Goal: Information Seeking & Learning: Learn about a topic

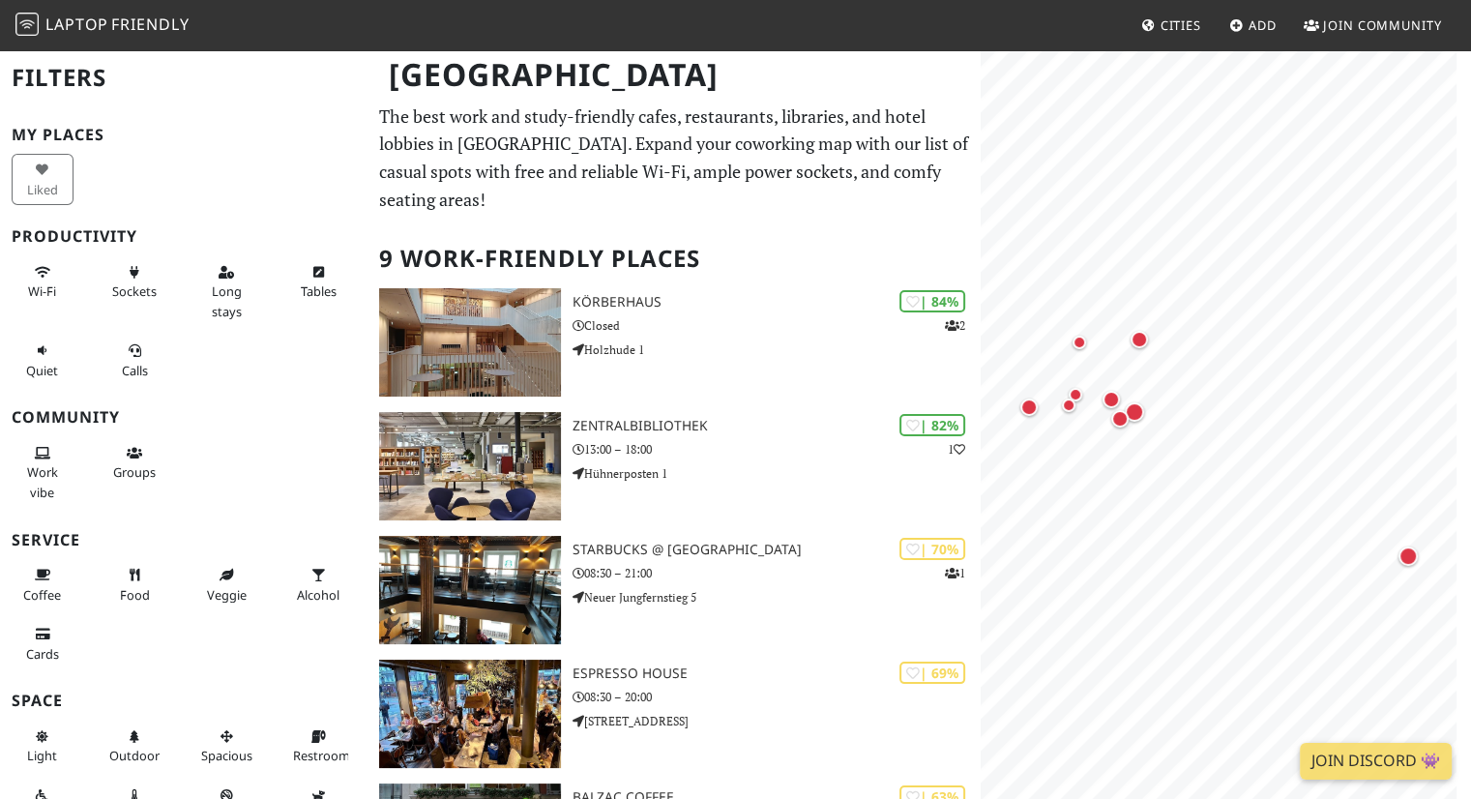
click at [168, 281] on div "Sockets" at bounding box center [138, 291] width 92 height 78
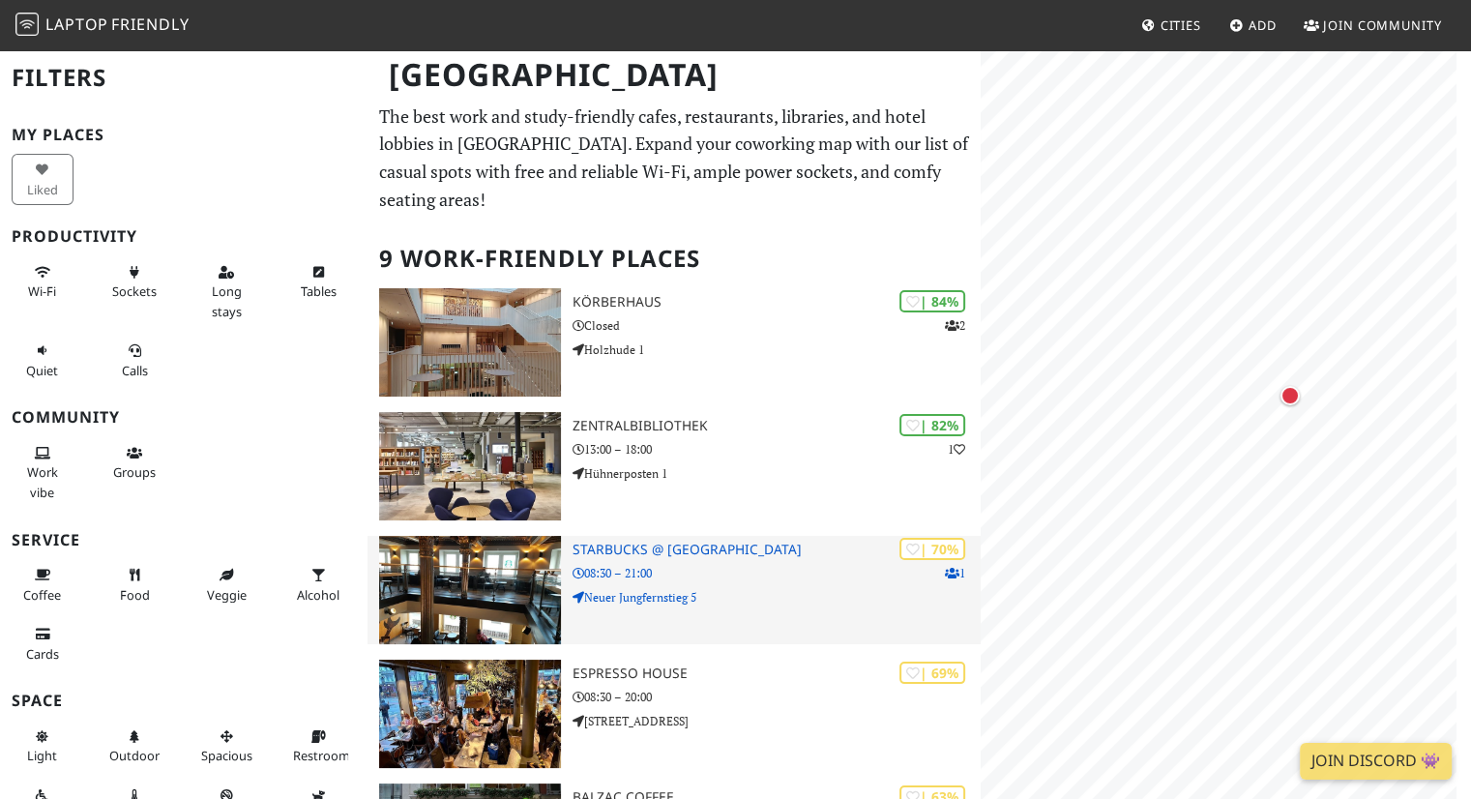
click at [720, 573] on p "08:30 – 21:00" at bounding box center [777, 573] width 409 height 18
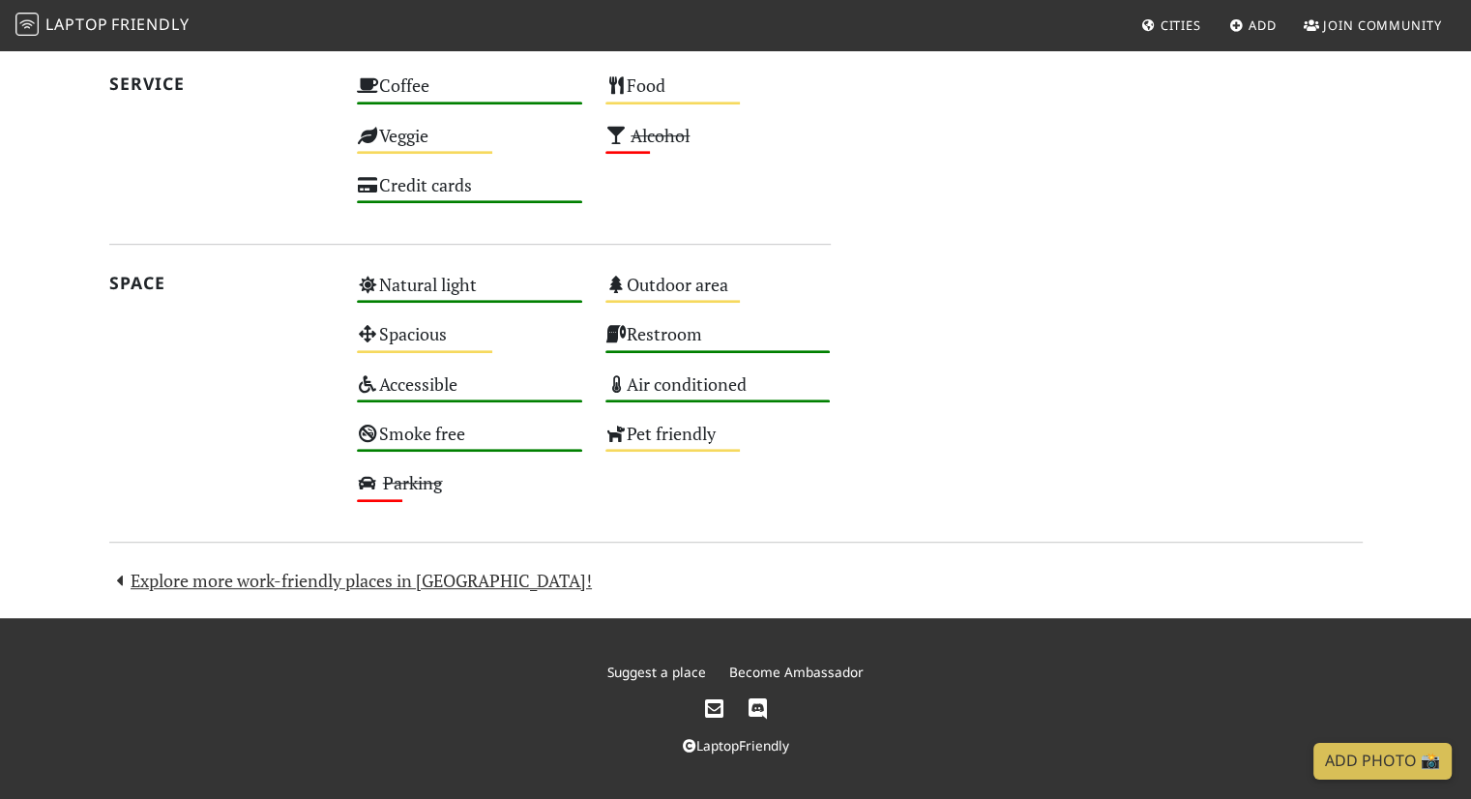
scroll to position [544, 0]
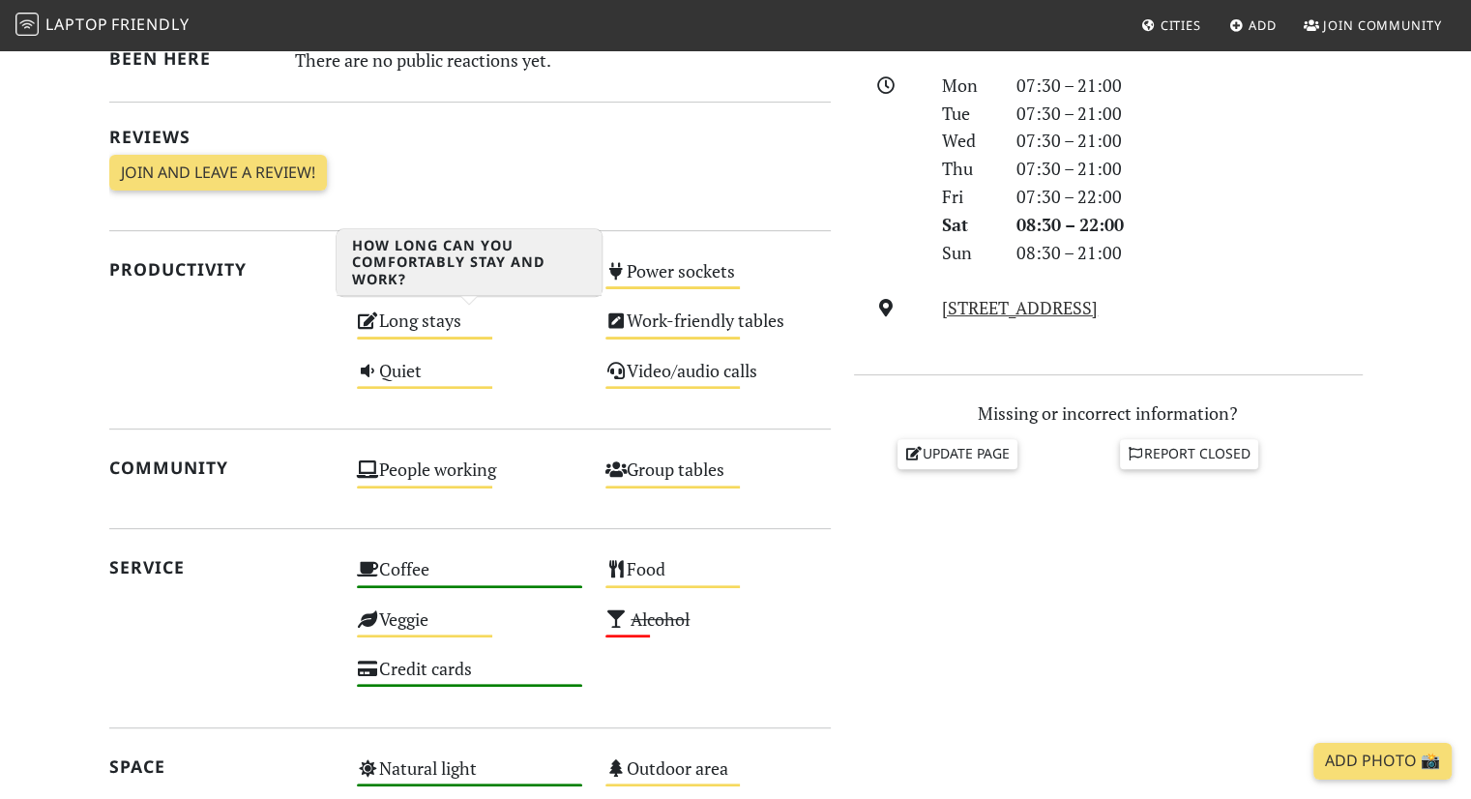
click at [418, 330] on div "Long stays Medium" at bounding box center [469, 329] width 249 height 49
